Goal: Transaction & Acquisition: Obtain resource

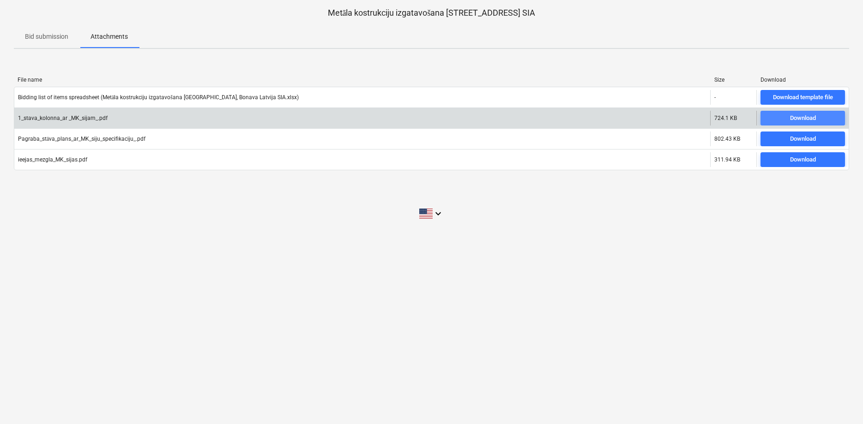
click at [798, 115] on div "Download" at bounding box center [803, 118] width 26 height 11
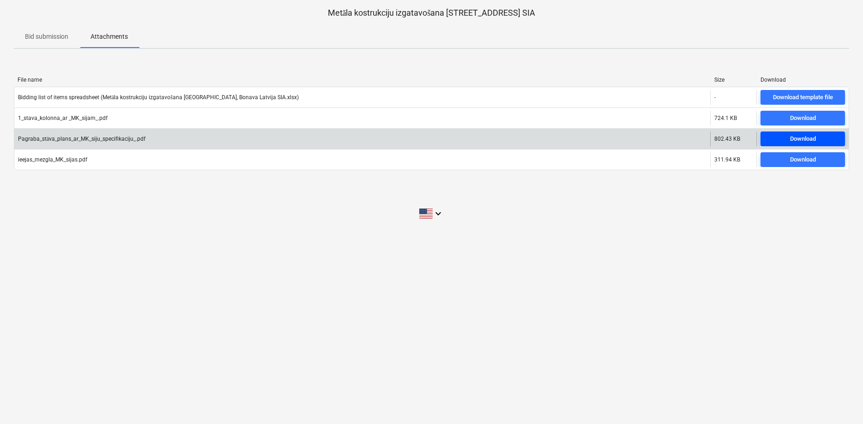
click at [783, 137] on span "Download" at bounding box center [802, 139] width 77 height 11
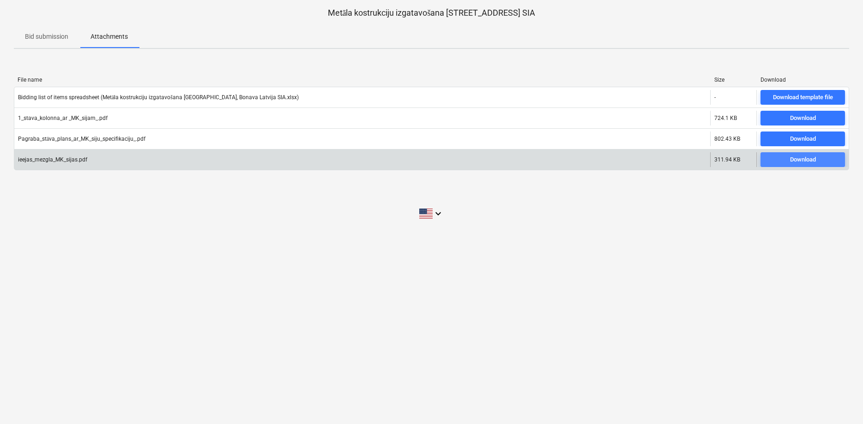
click at [802, 161] on div "Download" at bounding box center [803, 160] width 26 height 11
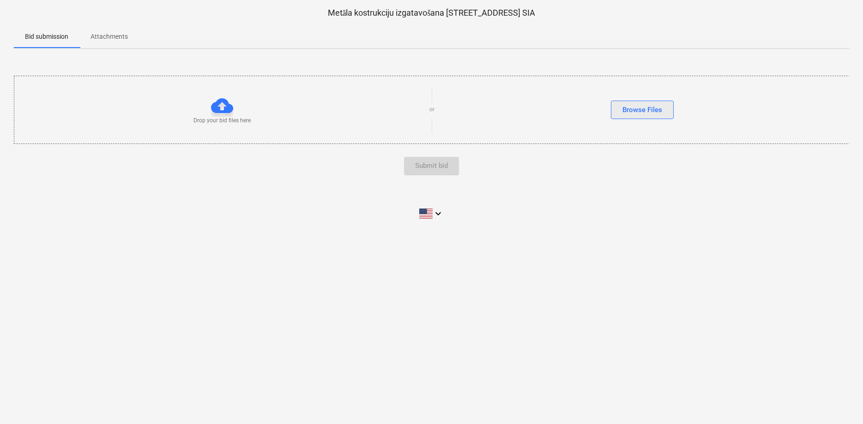
click at [647, 108] on div "Browse Files" at bounding box center [642, 110] width 40 height 12
click at [118, 38] on p "Attachments" at bounding box center [108, 37] width 37 height 10
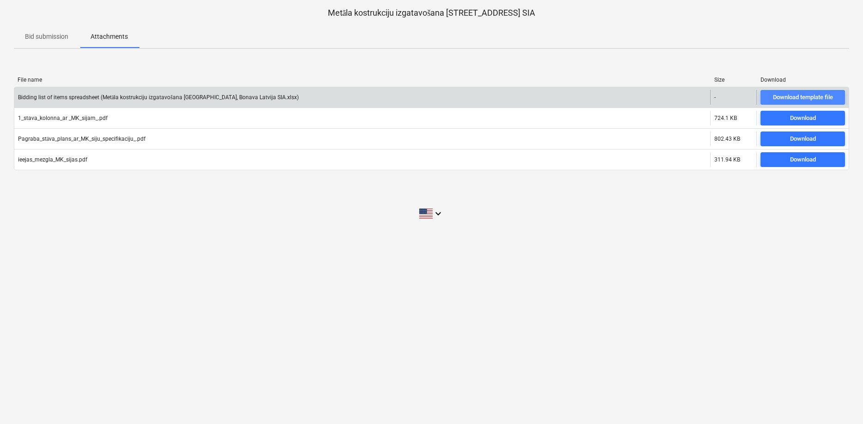
click at [786, 98] on div "Download template file" at bounding box center [803, 97] width 60 height 11
